Goal: Transaction & Acquisition: Obtain resource

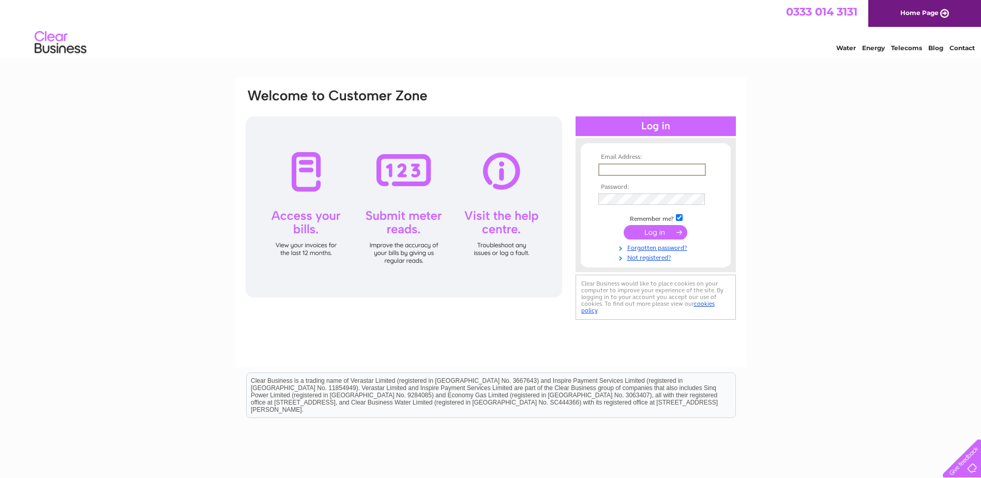
click at [614, 168] on input "text" at bounding box center [652, 169] width 108 height 12
paste input "gsbv-e2@jci.com"
type input "gsbv-e2@jci.com"
click at [648, 231] on input "submit" at bounding box center [655, 232] width 64 height 14
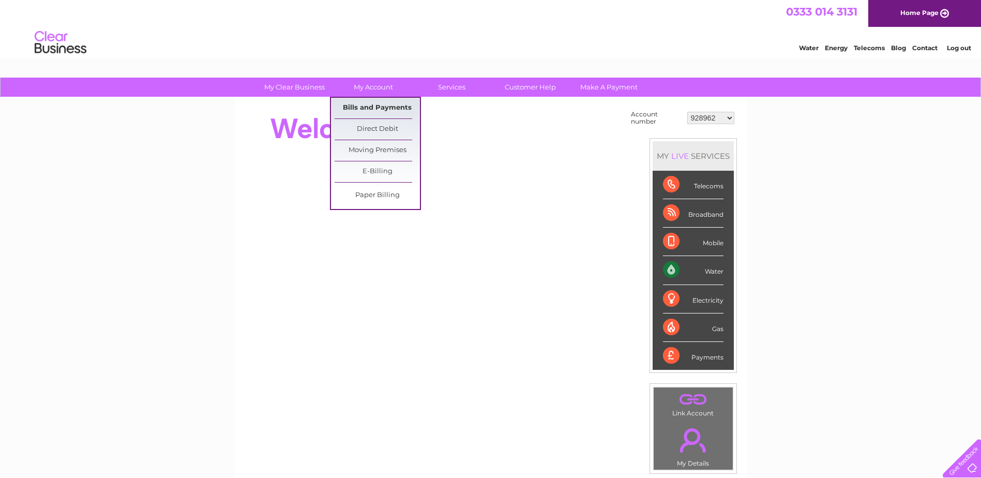
click at [365, 109] on link "Bills and Payments" at bounding box center [376, 108] width 85 height 21
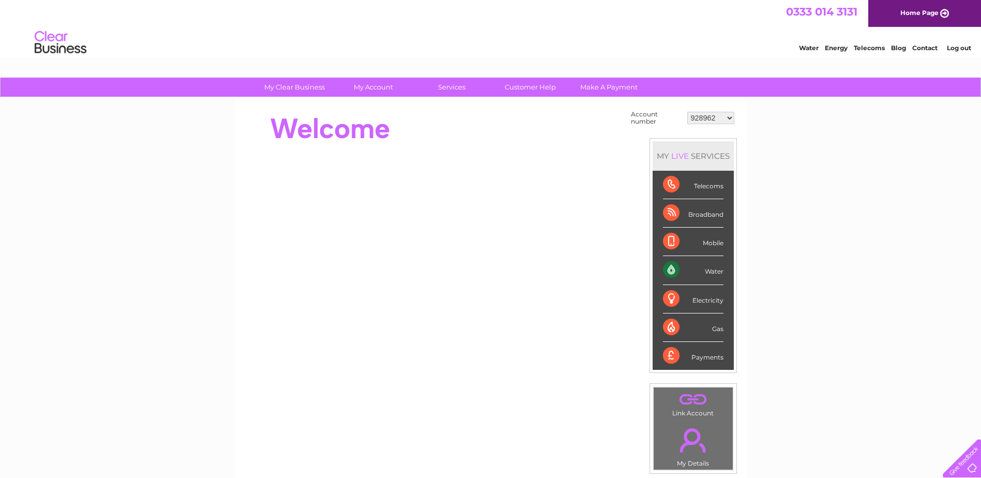
click at [706, 118] on select "928962 1107924 1119476 30289301 30297633 30303684 30320139 30321970" at bounding box center [710, 118] width 47 height 12
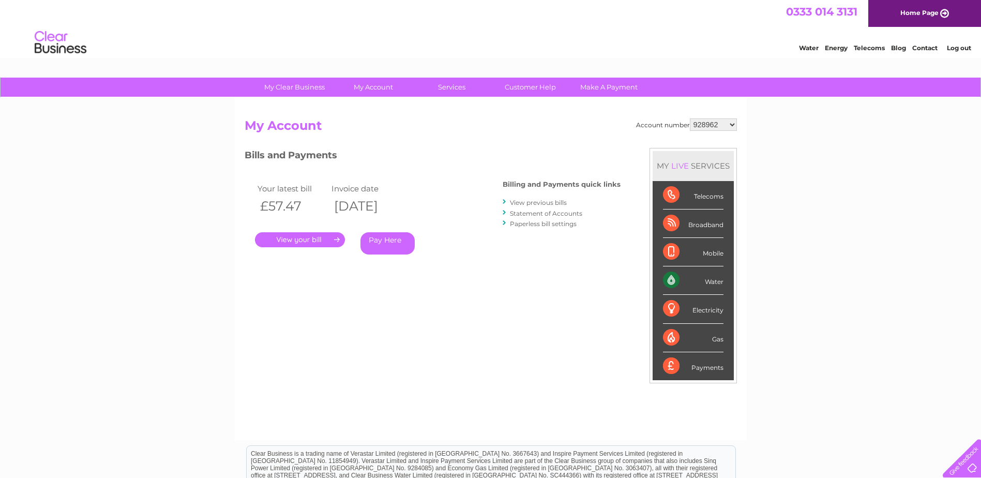
click at [705, 124] on select "928962 1107924 1119476 30289301 30297633 30303684 30320139 30321970" at bounding box center [713, 124] width 47 height 12
select select "30289301"
click at [690, 118] on select "928962 1107924 1119476 30289301 30297633 30303684 30320139 30321970" at bounding box center [713, 124] width 47 height 12
click at [521, 212] on link "Statement of Accounts" at bounding box center [546, 213] width 72 height 8
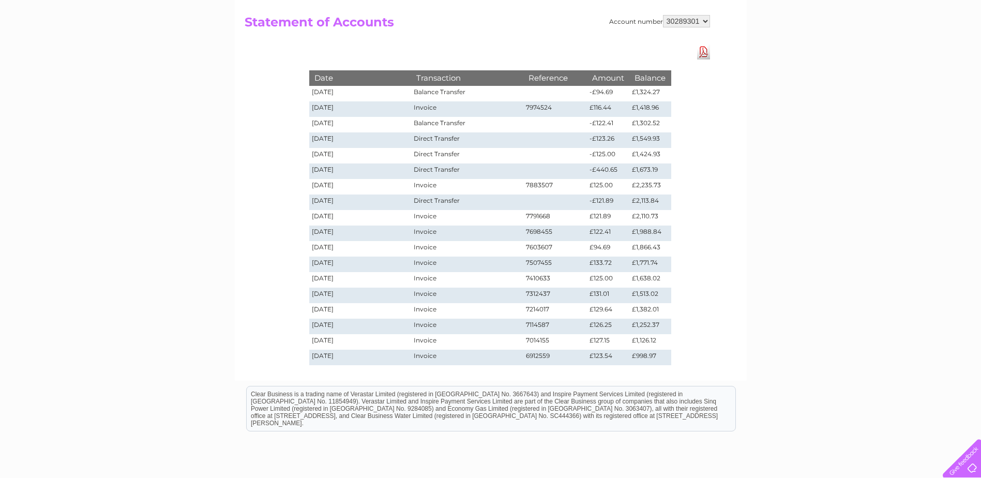
scroll to position [52, 0]
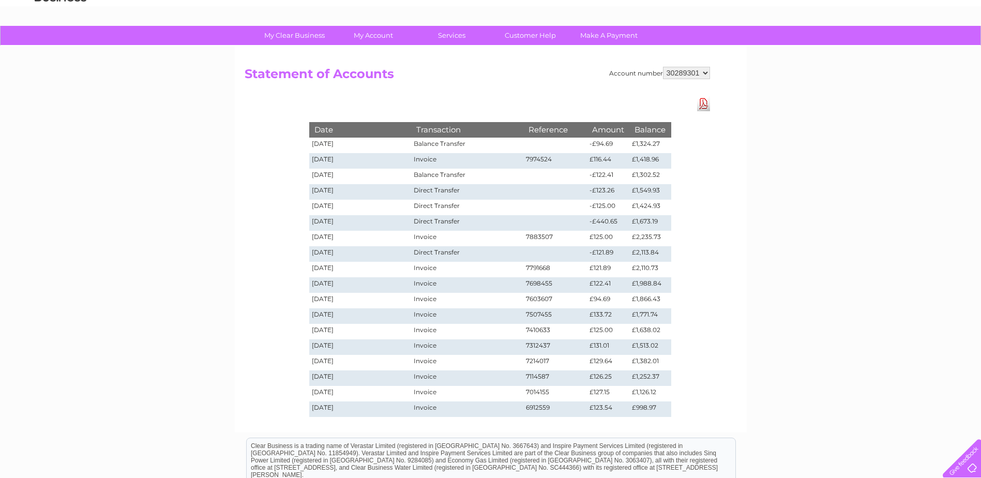
click at [425, 74] on h2 "Statement of Accounts" at bounding box center [477, 77] width 465 height 20
click at [705, 103] on link "Download Pdf" at bounding box center [703, 103] width 13 height 15
click at [447, 86] on h2 "Statement of Accounts" at bounding box center [477, 77] width 465 height 20
click at [721, 158] on div "Account number 928962 1107924 1119476 30289301 30297633 30303684 30320139 30321…" at bounding box center [491, 239] width 512 height 386
click at [622, 101] on div "Date Transaction Reference Amount Balance [DATE] Balance Transfer -£94.69 £1,32…" at bounding box center [490, 258] width 414 height 325
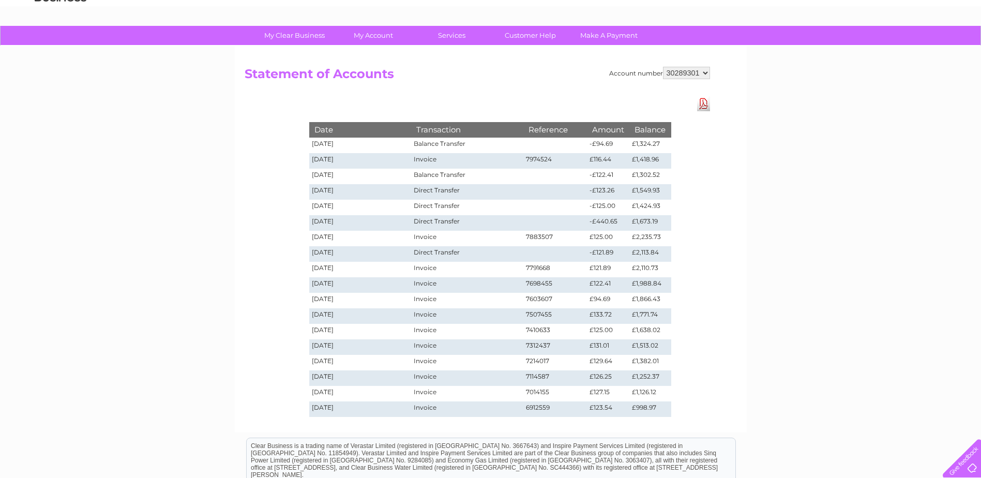
click at [678, 75] on select "928962 1107924 1119476 30289301 30297633 30303684 30320139 30321970" at bounding box center [686, 73] width 47 height 12
click at [661, 98] on div "Date Transaction Reference Amount Balance [DATE] Balance Transfer -£94.69 £1,32…" at bounding box center [490, 258] width 414 height 325
click at [422, 91] on div "Account number 928962 1107924 1119476 30289301 30297633 30303684 30320139 30321…" at bounding box center [491, 239] width 512 height 386
drag, startPoint x: 618, startPoint y: 224, endPoint x: 597, endPoint y: 222, distance: 21.3
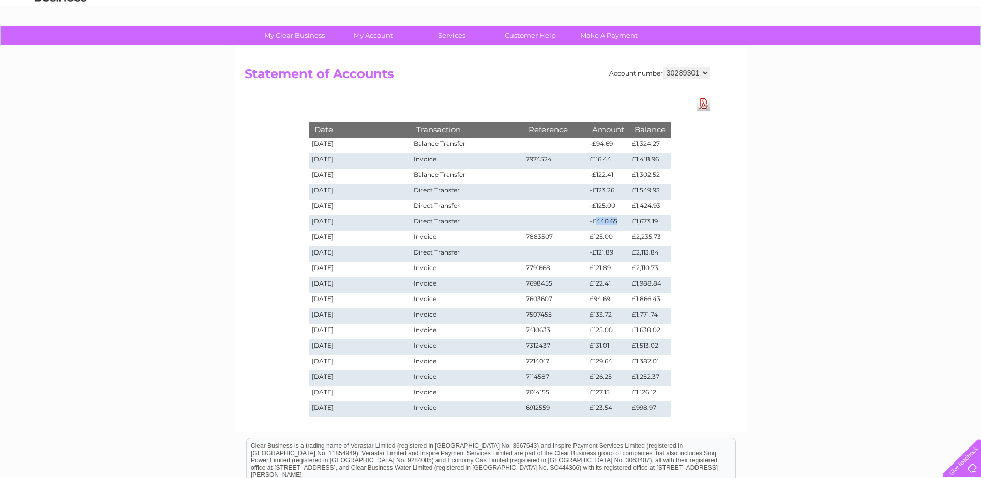
click at [597, 222] on td "-£440.65" at bounding box center [608, 223] width 42 height 16
copy td "440.65"
drag, startPoint x: 613, startPoint y: 206, endPoint x: 595, endPoint y: 205, distance: 18.1
click at [595, 205] on td "-£125.00" at bounding box center [608, 208] width 42 height 16
copy td "125.00"
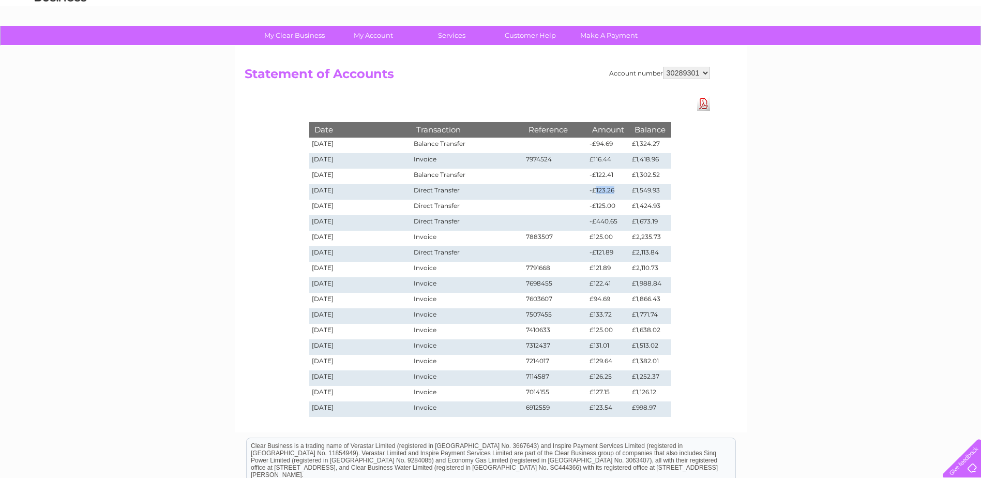
drag, startPoint x: 613, startPoint y: 192, endPoint x: 596, endPoint y: 192, distance: 17.1
click at [596, 192] on td "-£123.26" at bounding box center [608, 192] width 42 height 16
copy td "123.26"
drag, startPoint x: 613, startPoint y: 176, endPoint x: 596, endPoint y: 174, distance: 17.1
click at [596, 174] on td "-£122.41" at bounding box center [608, 177] width 42 height 16
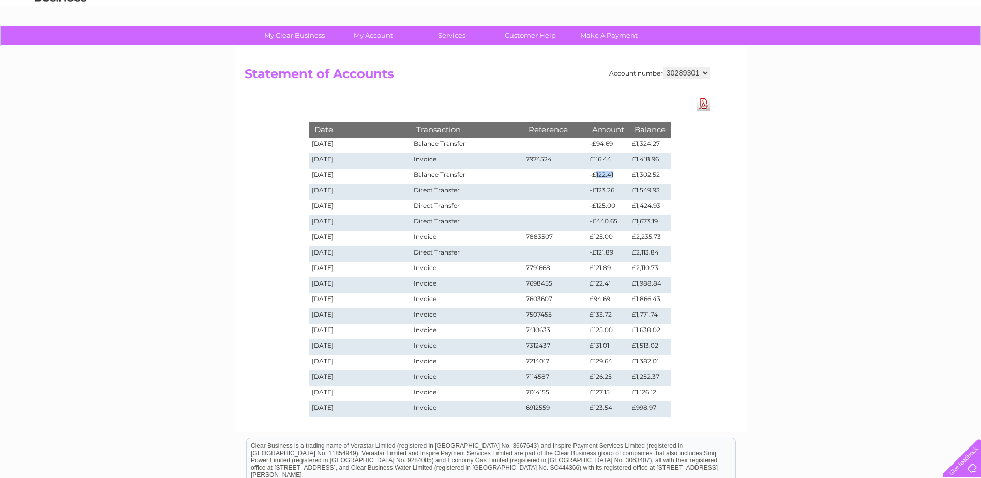
copy td "122.41"
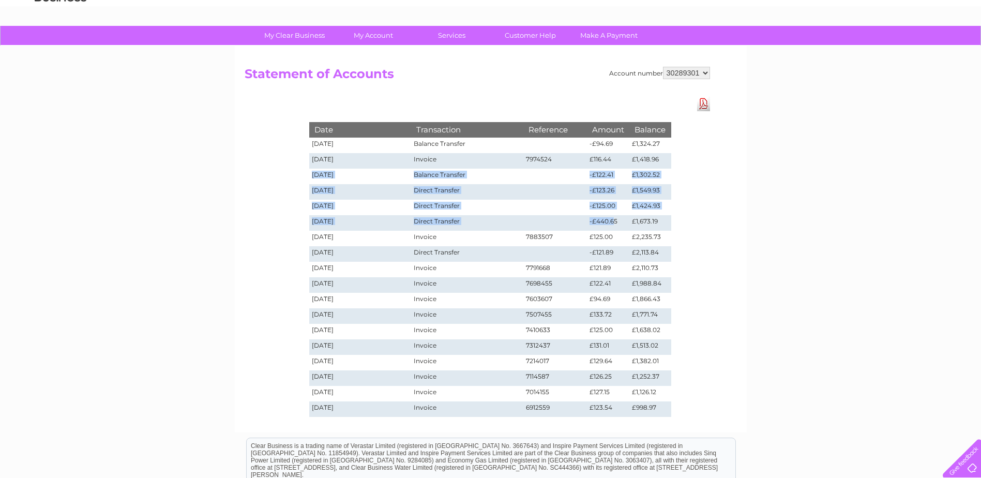
drag, startPoint x: 311, startPoint y: 173, endPoint x: 612, endPoint y: 223, distance: 304.5
click at [612, 223] on tbody "Date Transaction Reference Amount Balance [DATE] Balance Transfer -£94.69 £1,32…" at bounding box center [490, 269] width 362 height 294
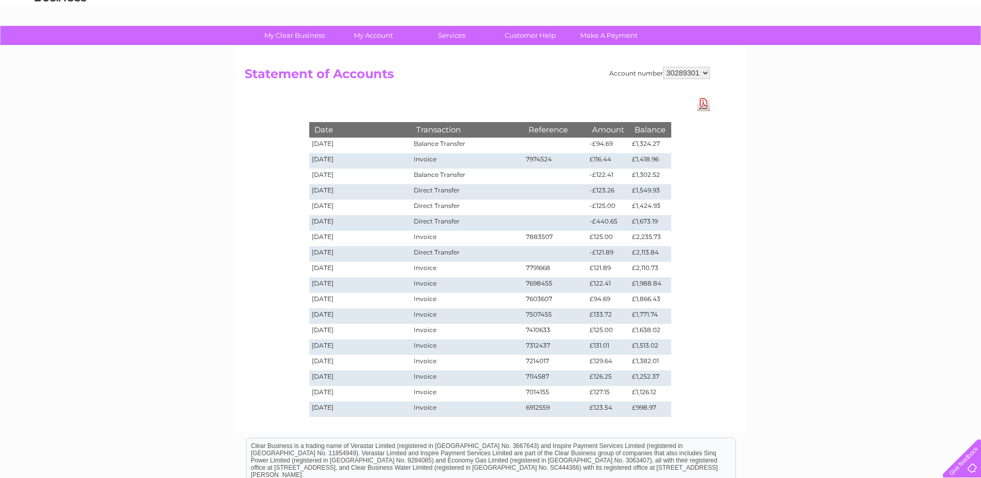
drag, startPoint x: 612, startPoint y: 223, endPoint x: 618, endPoint y: 223, distance: 6.2
click at [618, 223] on td "-£440.65" at bounding box center [608, 223] width 42 height 16
drag, startPoint x: 618, startPoint y: 223, endPoint x: 586, endPoint y: 179, distance: 54.5
click at [586, 179] on tbody "Date Transaction Reference Amount Balance [DATE] Balance Transfer -£94.69 £1,32…" at bounding box center [490, 269] width 362 height 294
click at [781, 134] on div "My Clear Business Login Details My Details My Preferences Link Account My Accou…" at bounding box center [490, 317] width 981 height 583
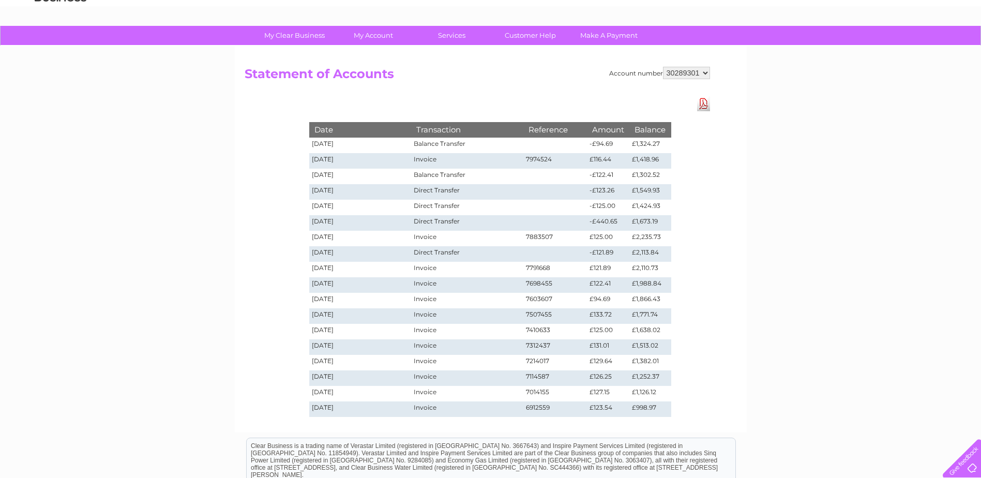
click at [468, 90] on div "Account number 928962 1107924 1119476 30289301 30297633 30303684 30320139 30321…" at bounding box center [491, 239] width 512 height 386
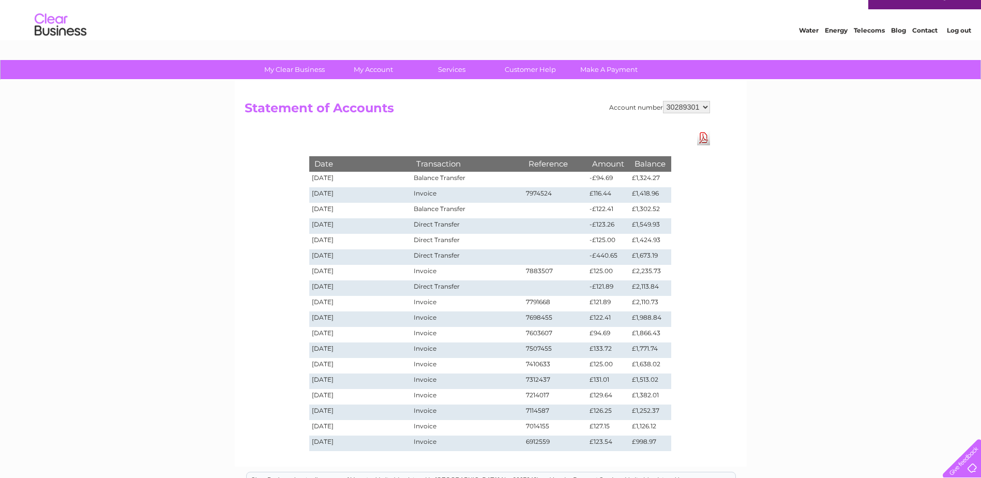
scroll to position [0, 0]
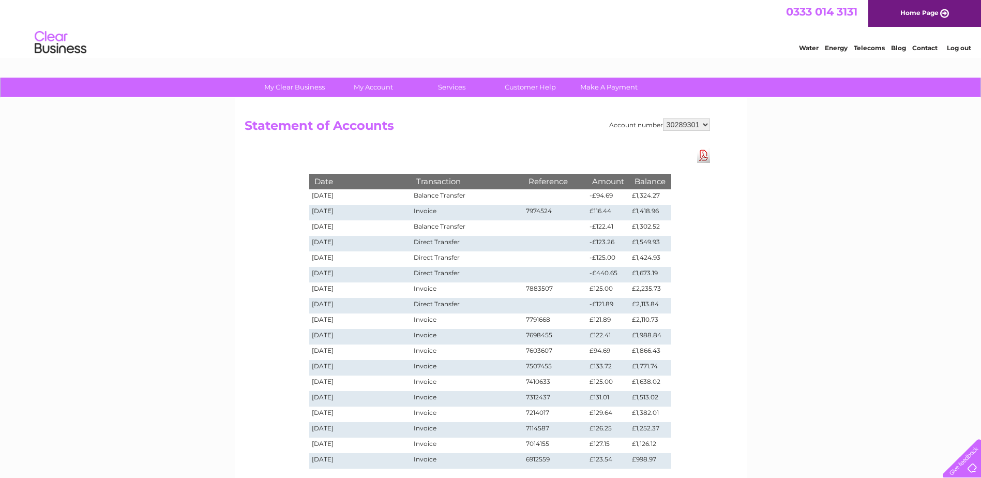
click at [967, 44] on link "Log out" at bounding box center [959, 48] width 24 height 8
